Goal: Task Accomplishment & Management: Manage account settings

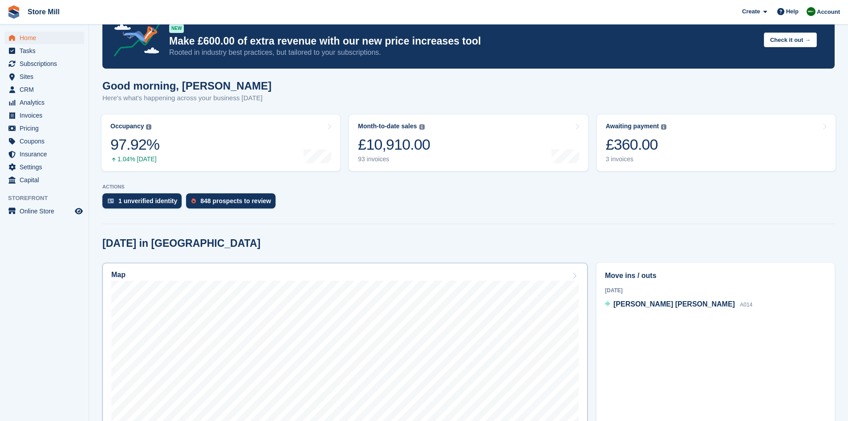
scroll to position [27, 0]
click at [36, 74] on span "Sites" at bounding box center [46, 76] width 53 height 12
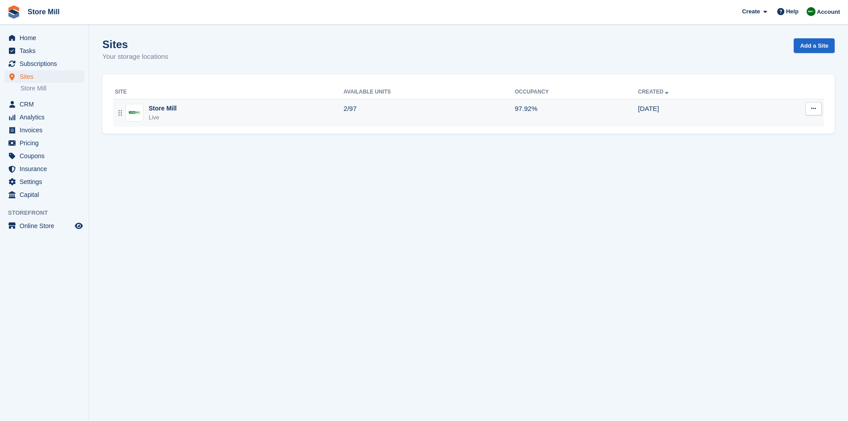
click at [440, 118] on td "2/97" at bounding box center [429, 113] width 171 height 28
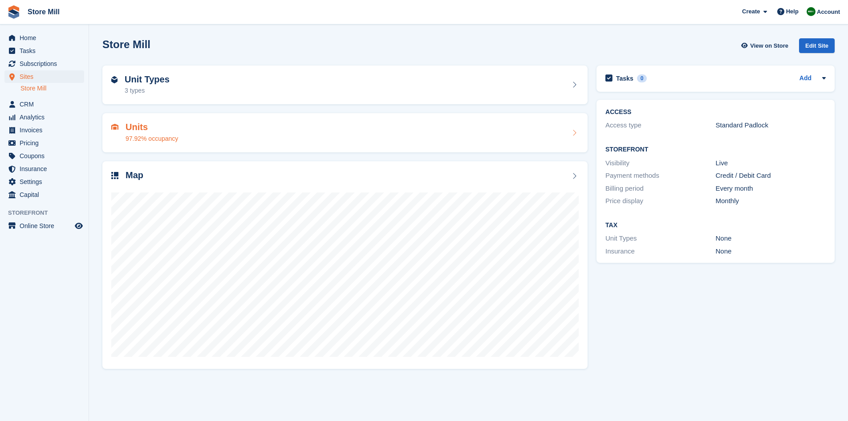
click at [427, 135] on div "Units 97.92% occupancy" at bounding box center [345, 132] width 468 height 21
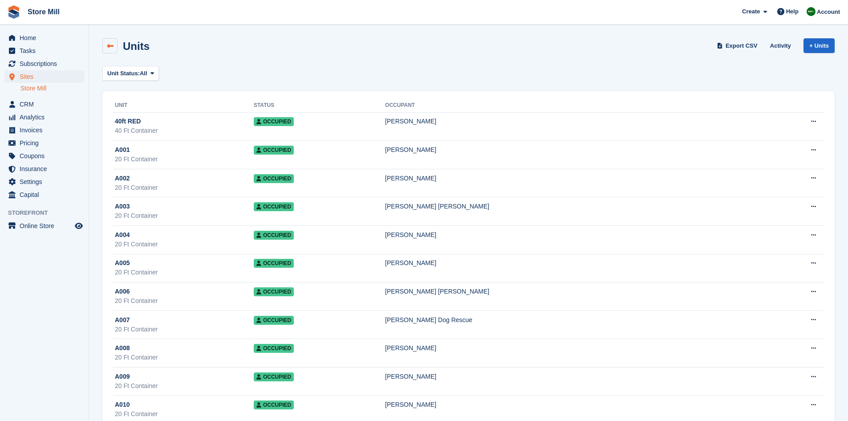
click at [113, 43] on icon at bounding box center [110, 46] width 7 height 7
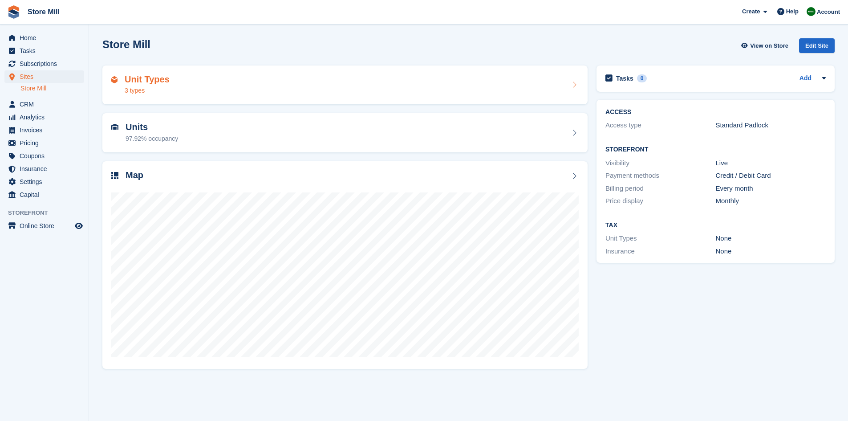
click at [276, 91] on div "Unit Types 3 types" at bounding box center [345, 84] width 468 height 21
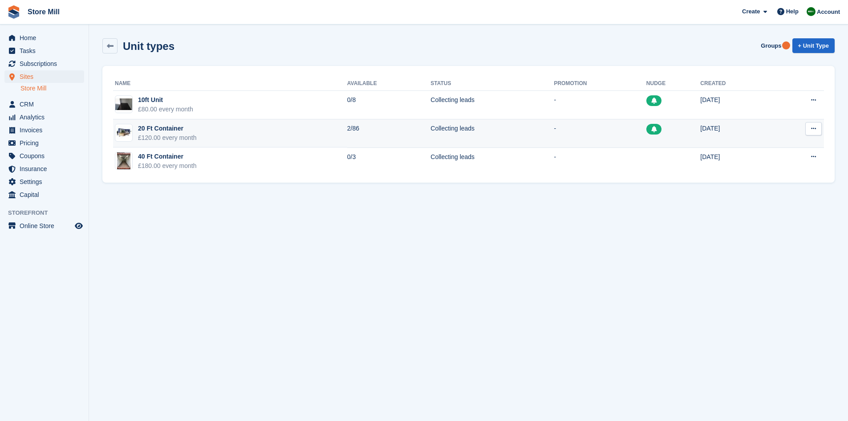
click at [812, 134] on button at bounding box center [813, 128] width 16 height 13
click at [750, 146] on p "Edit unit type" at bounding box center [778, 146] width 77 height 12
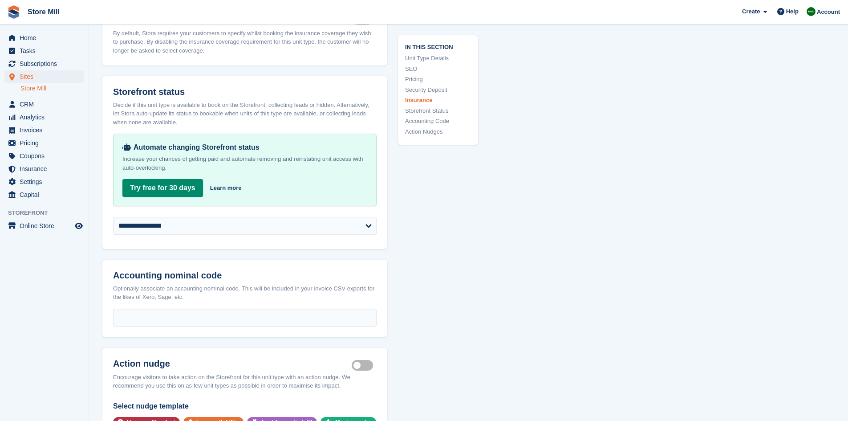
scroll to position [1240, 0]
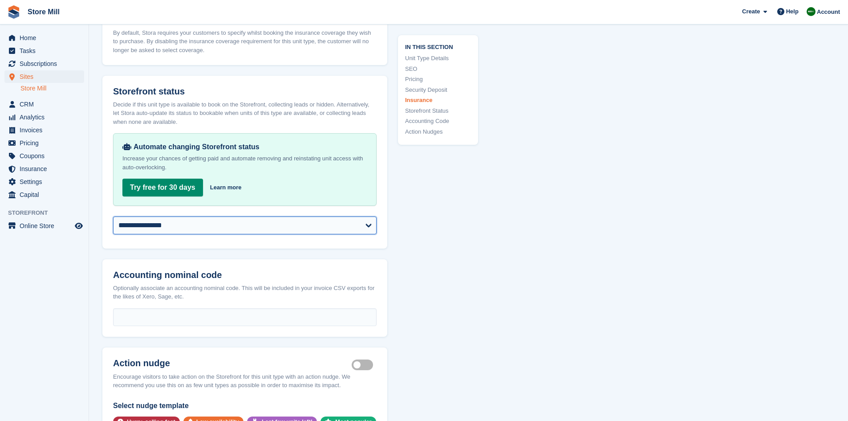
click at [352, 220] on select "**********" at bounding box center [245, 225] width 264 height 18
select select "********"
click at [113, 216] on select "**********" at bounding box center [245, 225] width 264 height 18
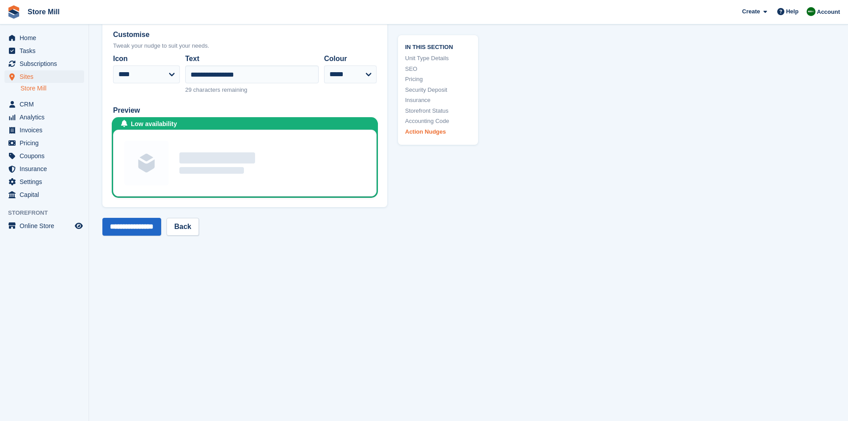
scroll to position [1733, 0]
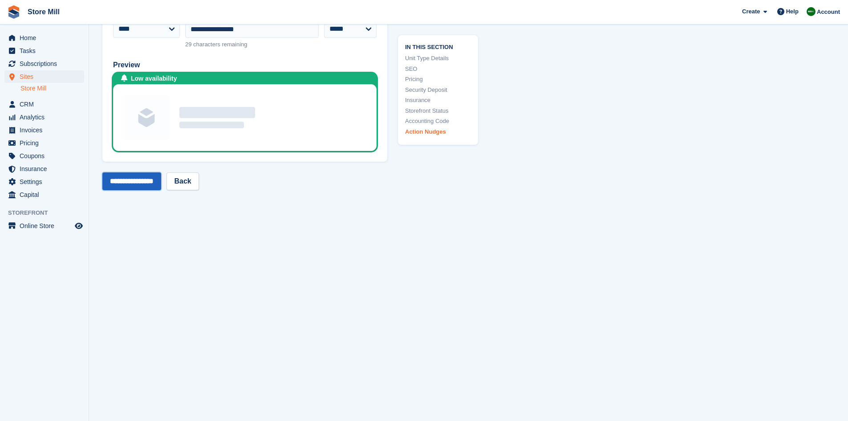
click at [150, 182] on input "**********" at bounding box center [131, 181] width 59 height 18
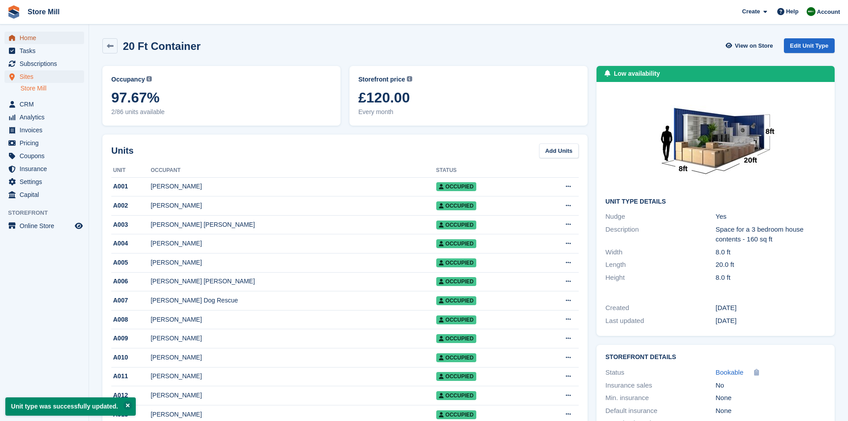
click at [37, 37] on span "Home" at bounding box center [46, 38] width 53 height 12
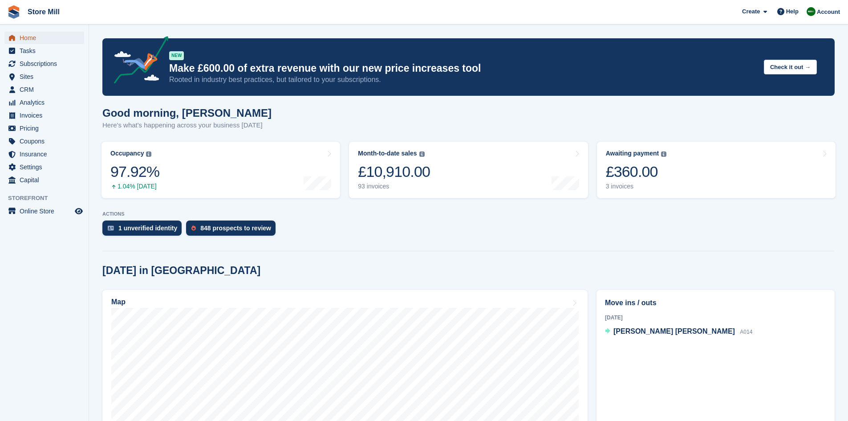
click at [33, 39] on span "Home" at bounding box center [46, 38] width 53 height 12
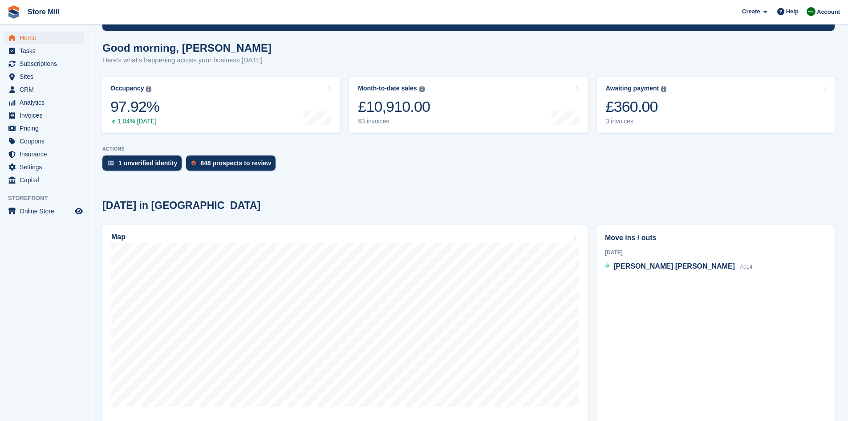
scroll to position [67, 0]
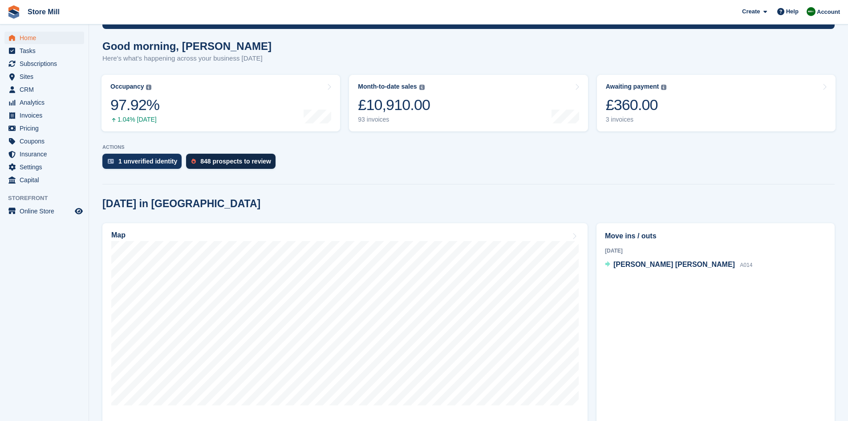
click at [240, 162] on div "848 prospects to review" at bounding box center [235, 161] width 71 height 7
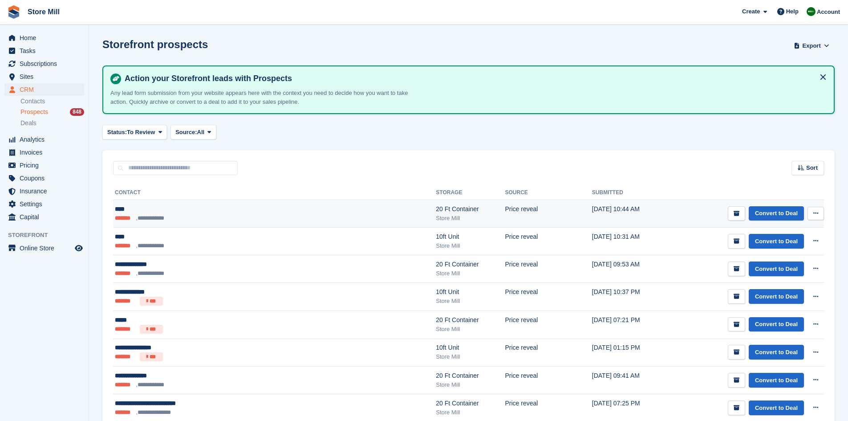
click at [244, 210] on div "****" at bounding box center [214, 208] width 199 height 9
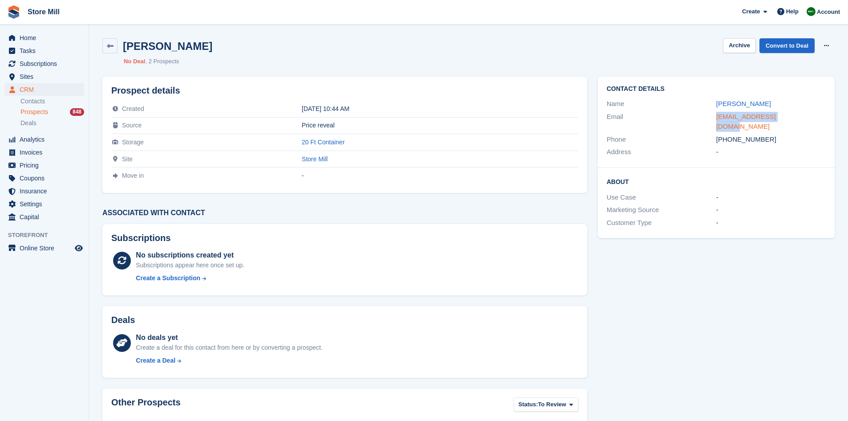
drag, startPoint x: 803, startPoint y: 114, endPoint x: 717, endPoint y: 116, distance: 86.4
click at [717, 116] on div "kennyox@hotmail.co.uk" at bounding box center [771, 122] width 110 height 20
copy link "kennyox@hotmail.co.uk"
click at [109, 49] on icon at bounding box center [110, 46] width 7 height 7
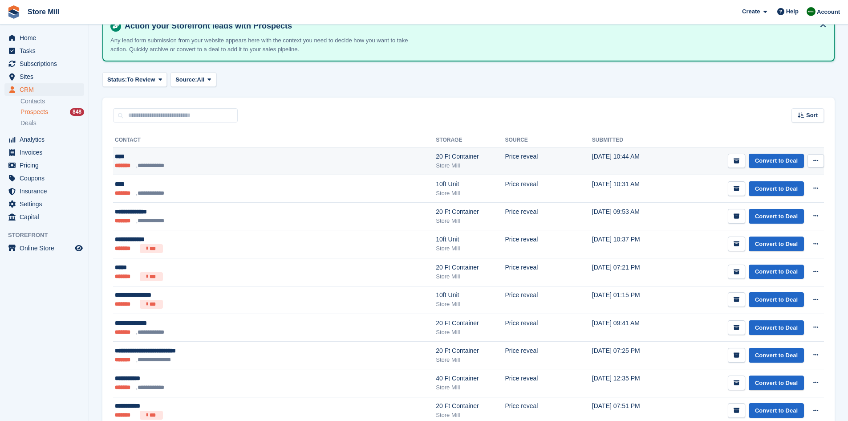
scroll to position [53, 0]
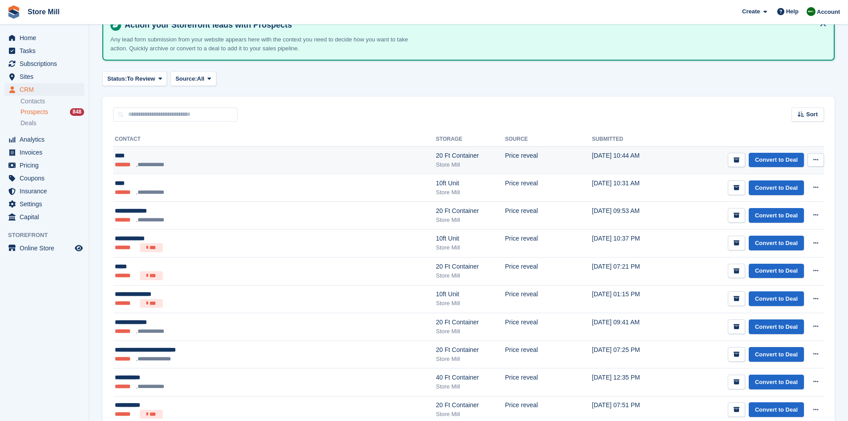
click at [263, 211] on div "**********" at bounding box center [214, 210] width 199 height 9
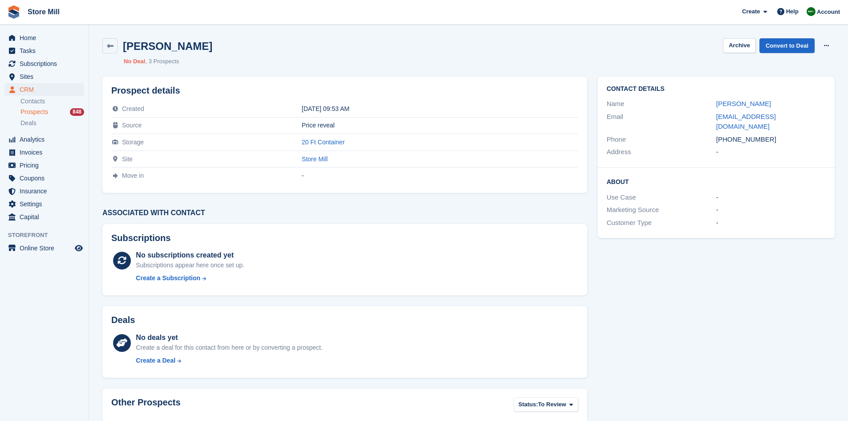
scroll to position [89, 0]
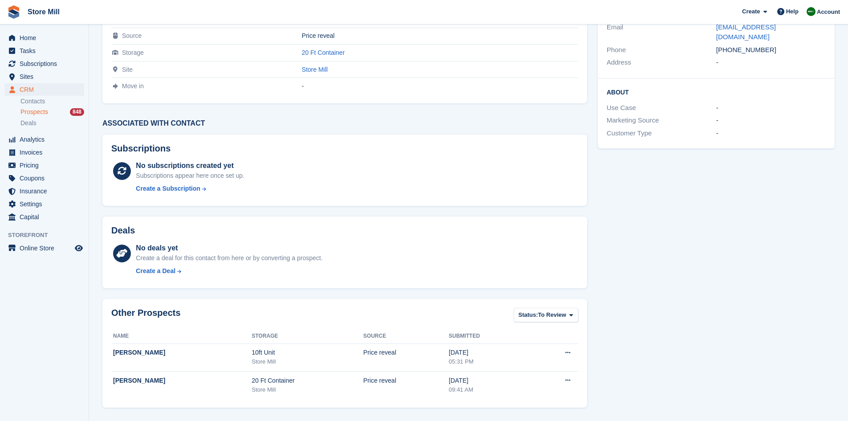
click at [263, 211] on div "Deals No deals yet Create a deal for this contact from here or by converting a …" at bounding box center [345, 252] width 496 height 82
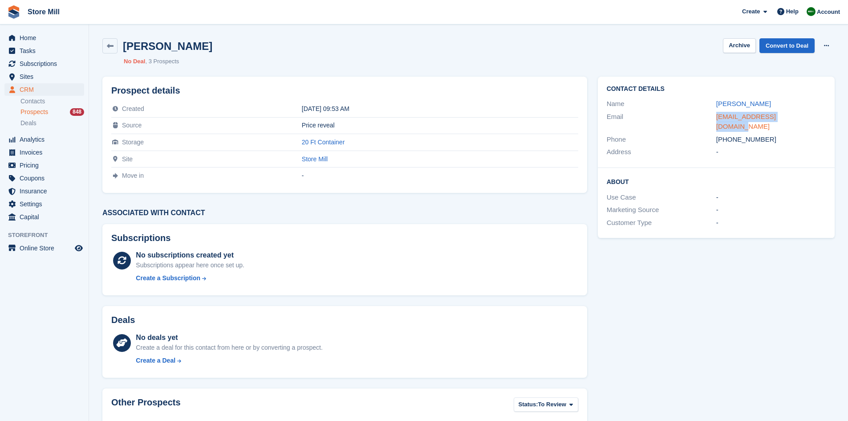
drag, startPoint x: 805, startPoint y: 117, endPoint x: 718, endPoint y: 116, distance: 87.7
click at [718, 116] on div "mchll_grant@yahoo.co.uk" at bounding box center [771, 122] width 110 height 20
copy link "mchll_grant@yahoo.co.uk"
click at [53, 38] on span "Home" at bounding box center [46, 38] width 53 height 12
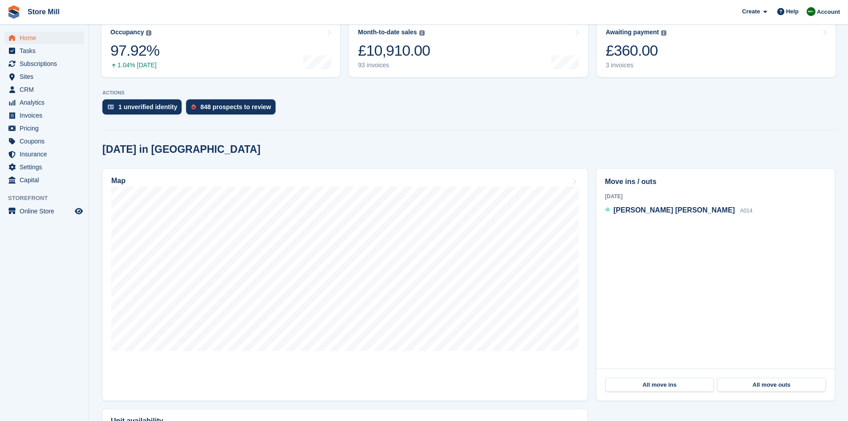
scroll to position [73, 0]
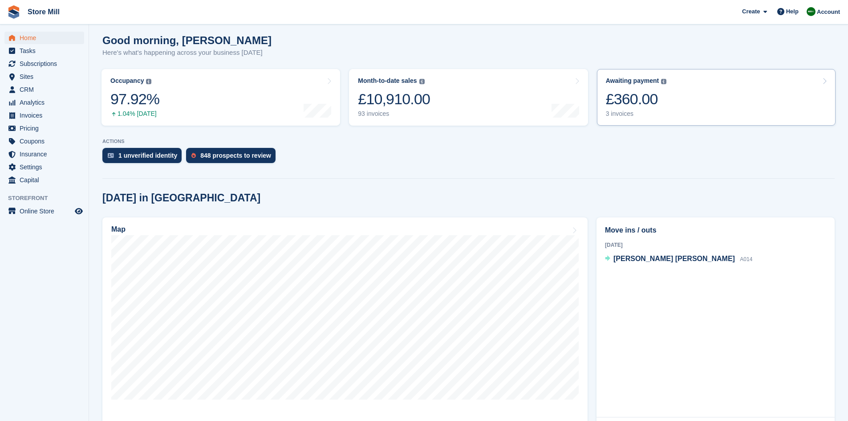
click at [671, 106] on link "Awaiting payment The total outstanding balance on all open invoices. £360.00 3 …" at bounding box center [716, 97] width 239 height 57
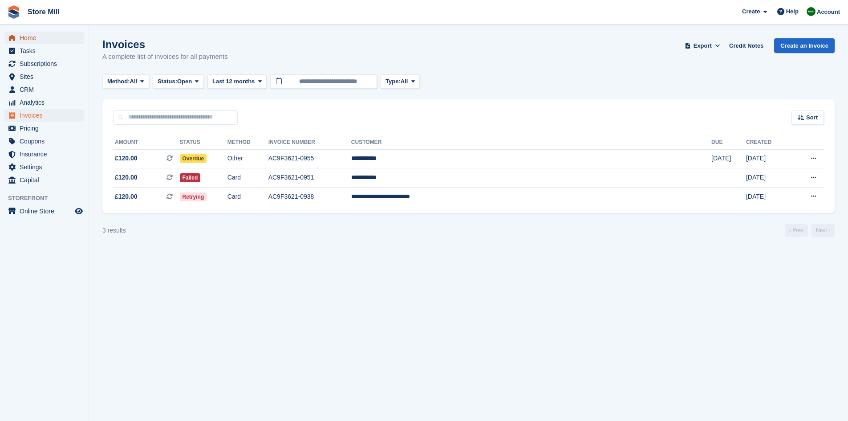
click at [36, 40] on span "Home" at bounding box center [46, 38] width 53 height 12
